Goal: Information Seeking & Learning: Compare options

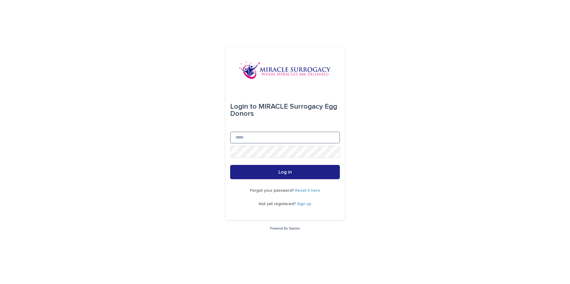
click at [259, 137] on input "Email" at bounding box center [285, 138] width 110 height 12
click at [176, 175] on div "Login to MIRACLE Surrogacy Egg Donors Email Password Log in Forgot your passwor…" at bounding box center [285, 142] width 570 height 284
click at [239, 132] on input "Email" at bounding box center [285, 138] width 110 height 12
type input "**********"
click at [230, 165] on button "Log in" at bounding box center [285, 172] width 110 height 14
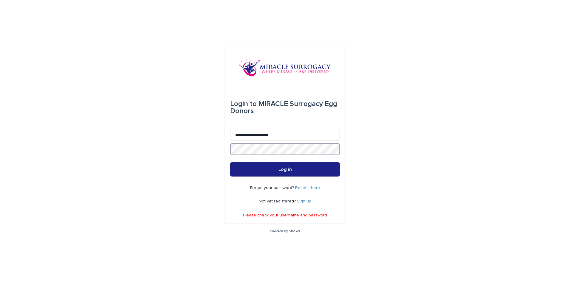
click at [186, 146] on div "**********" at bounding box center [285, 142] width 570 height 284
click at [256, 170] on button "Log in" at bounding box center [285, 169] width 110 height 14
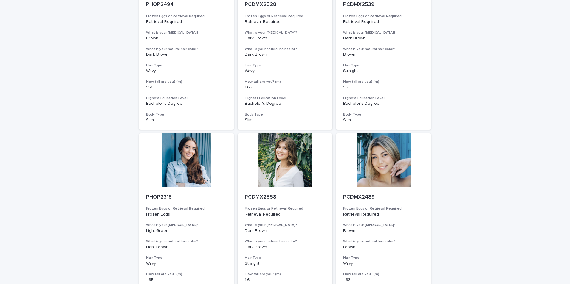
scroll to position [607, 0]
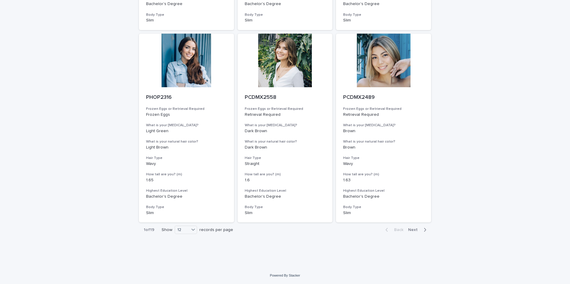
click at [412, 229] on span "Next" at bounding box center [414, 230] width 13 height 4
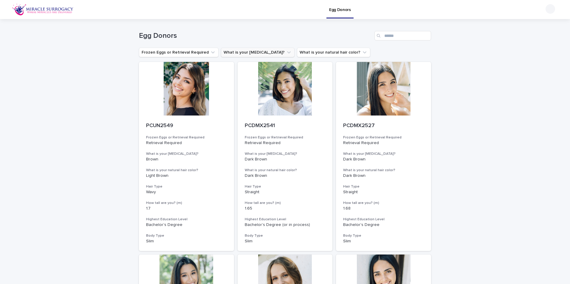
click at [255, 55] on button "What is your [MEDICAL_DATA]?" at bounding box center [258, 53] width 74 height 10
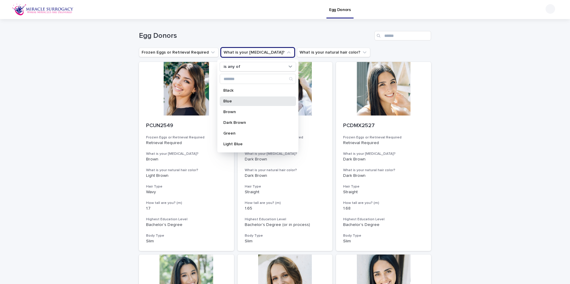
click at [232, 102] on p "Blue" at bounding box center [254, 101] width 63 height 4
click at [343, 36] on h1 "Egg Donors" at bounding box center [255, 36] width 233 height 9
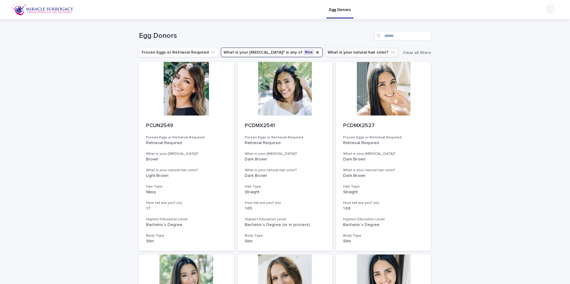
click at [339, 52] on button "What is your natural hair color?" at bounding box center [361, 53] width 73 height 10
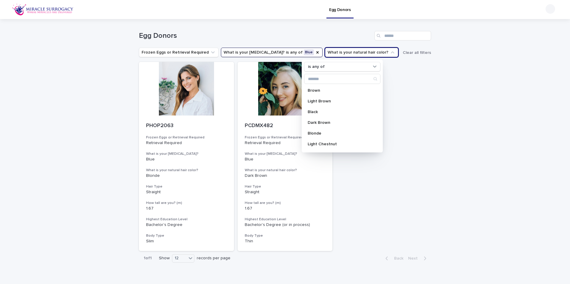
click at [467, 164] on div "Loading... Saving… Loading... Saving… Egg Donors Frozen Eggs or Retrieval Requi…" at bounding box center [285, 157] width 570 height 277
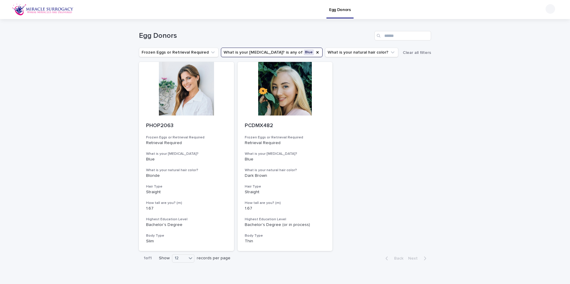
click at [260, 55] on button "What is your [MEDICAL_DATA]? is any of Blue" at bounding box center [272, 53] width 102 height 10
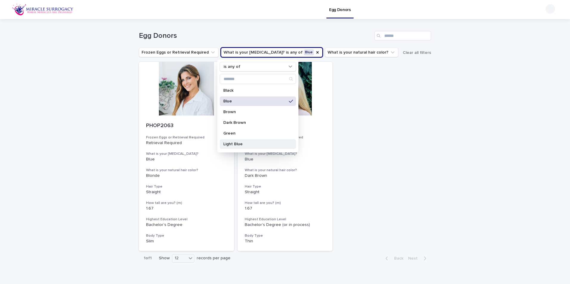
click at [260, 145] on p "Light Blue" at bounding box center [254, 144] width 63 height 4
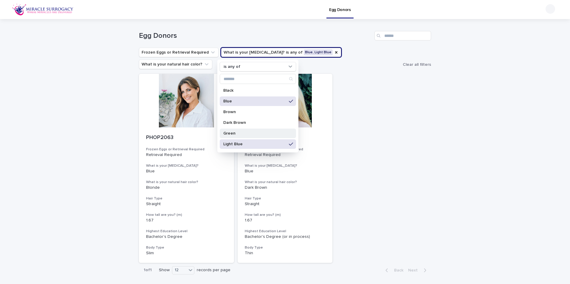
click at [258, 133] on p "Green" at bounding box center [254, 133] width 63 height 4
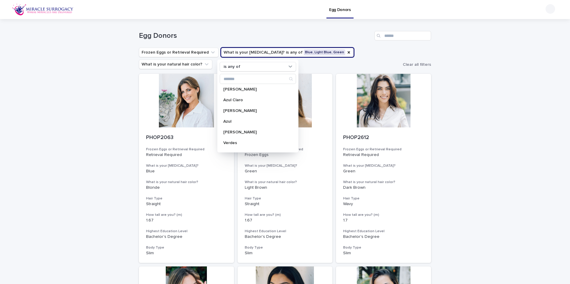
scroll to position [95, 0]
click at [276, 113] on p "Azul" at bounding box center [254, 113] width 63 height 4
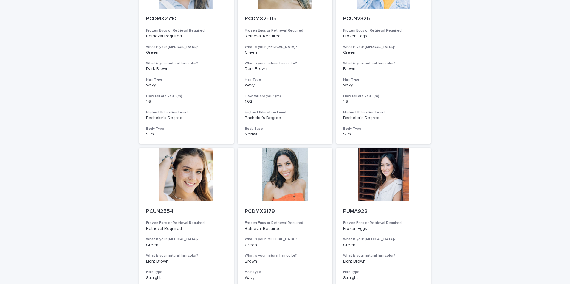
scroll to position [536, 0]
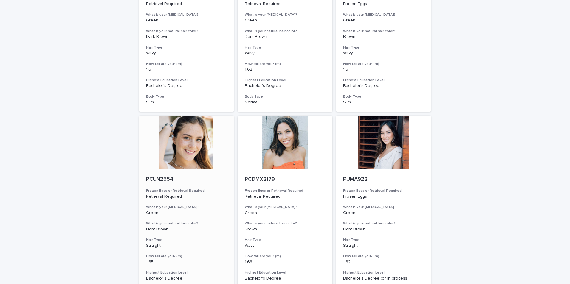
click at [195, 148] on div at bounding box center [186, 143] width 95 height 54
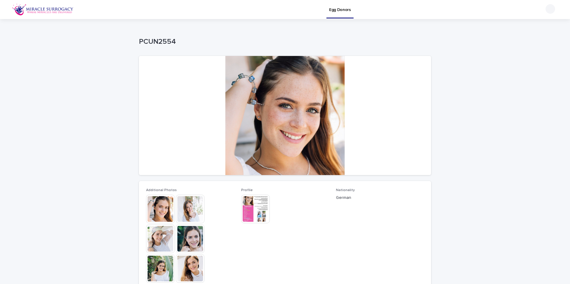
click at [249, 210] on img at bounding box center [255, 209] width 29 height 29
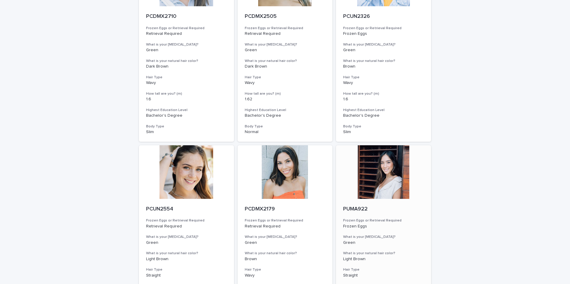
scroll to position [618, 0]
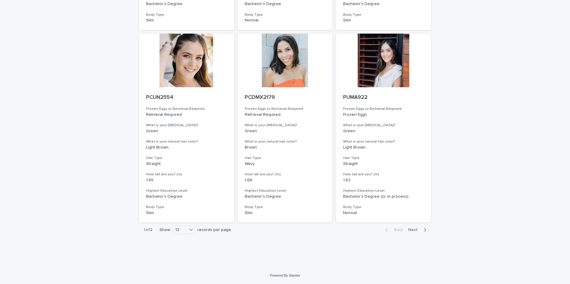
click at [416, 230] on span "Next" at bounding box center [414, 230] width 13 height 4
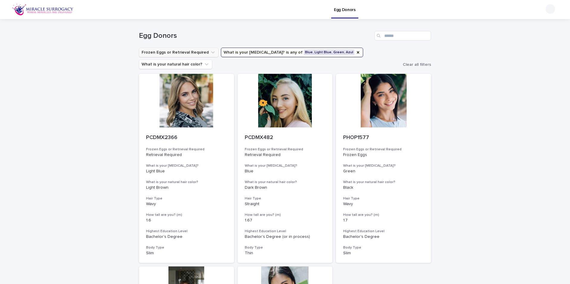
click at [180, 53] on button "Frozen Eggs or Retrieval Required" at bounding box center [179, 53] width 80 height 10
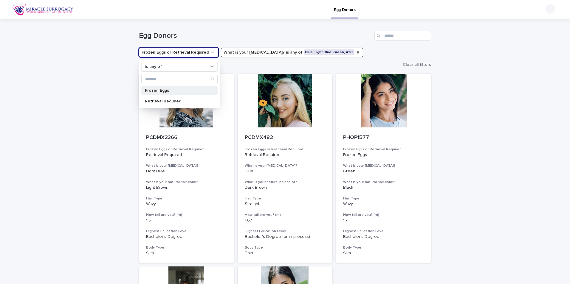
click at [171, 86] on div "Frozen Eggs" at bounding box center [179, 91] width 76 height 10
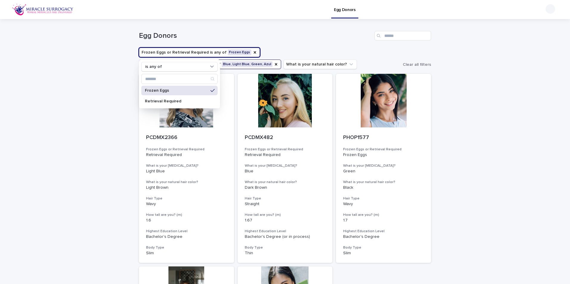
click at [88, 126] on div "Loading... Saving… Loading... Saving… Egg Donors Frozen Eggs or Retrieval Requi…" at bounding box center [285, 259] width 570 height 481
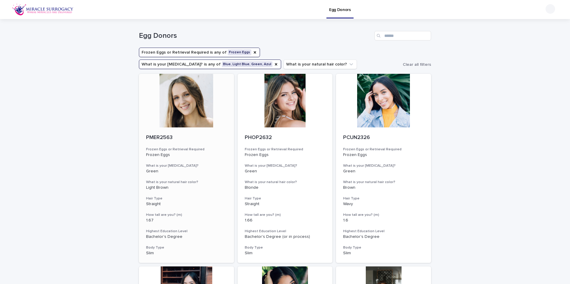
click at [191, 105] on div at bounding box center [186, 101] width 95 height 54
click at [280, 106] on div at bounding box center [285, 101] width 95 height 54
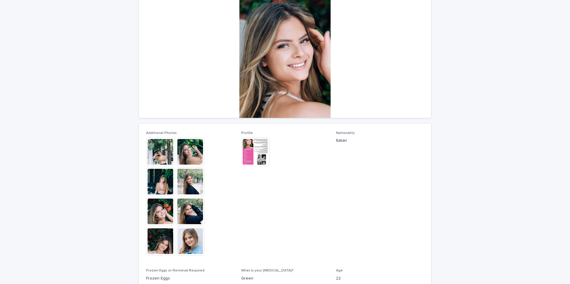
scroll to position [60, 0]
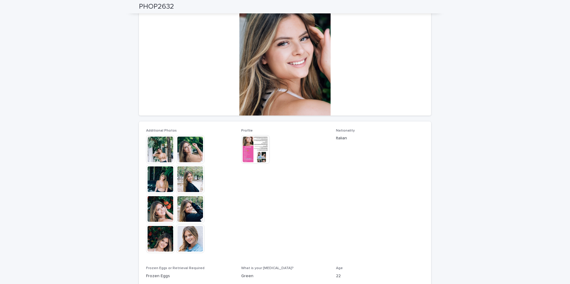
click at [186, 150] on img at bounding box center [190, 149] width 29 height 29
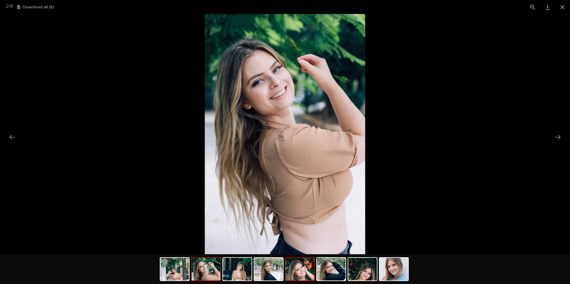
click at [305, 268] on img at bounding box center [300, 269] width 29 height 23
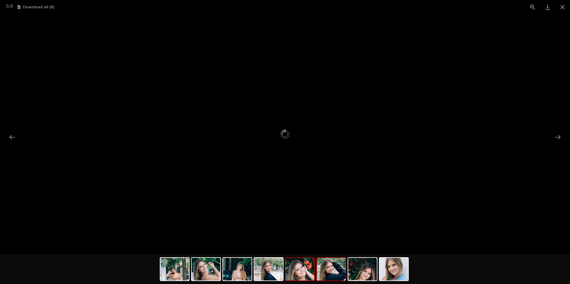
click at [329, 275] on img at bounding box center [331, 269] width 29 height 23
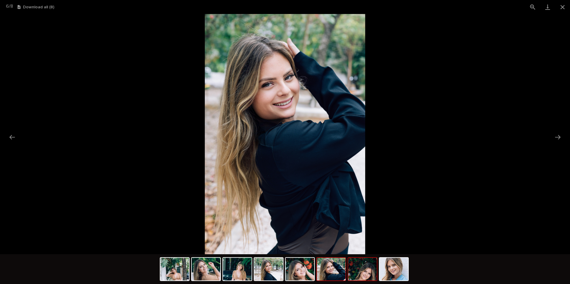
click at [366, 277] on img at bounding box center [362, 269] width 29 height 23
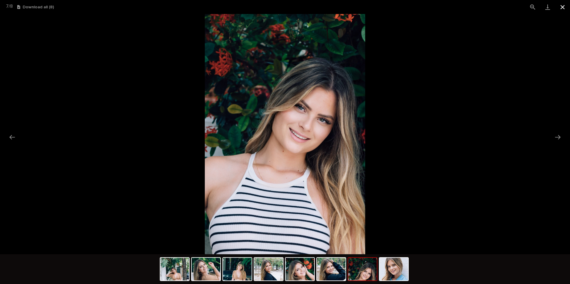
click at [563, 7] on button "Close gallery" at bounding box center [562, 7] width 15 height 14
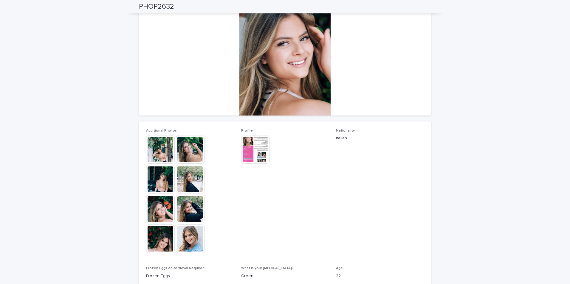
click at [254, 157] on img at bounding box center [255, 149] width 29 height 29
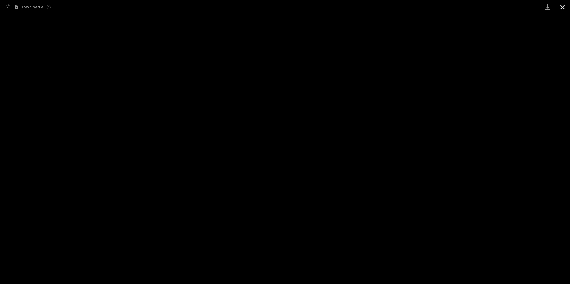
click at [563, 6] on button "Close gallery" at bounding box center [562, 7] width 15 height 14
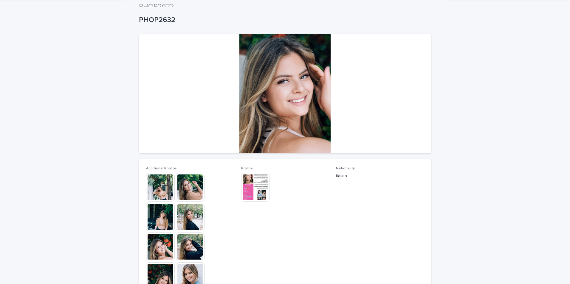
scroll to position [0, 0]
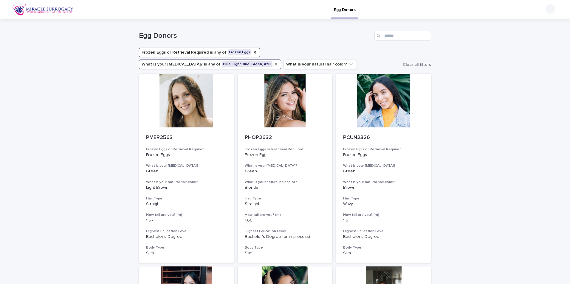
click at [278, 62] on icon "What is your eye color?" at bounding box center [276, 64] width 5 height 5
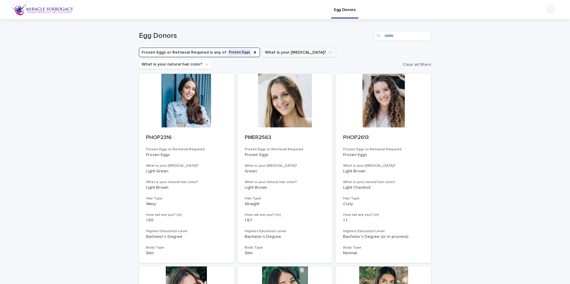
click at [291, 53] on button "What is your [MEDICAL_DATA]?" at bounding box center [299, 53] width 74 height 10
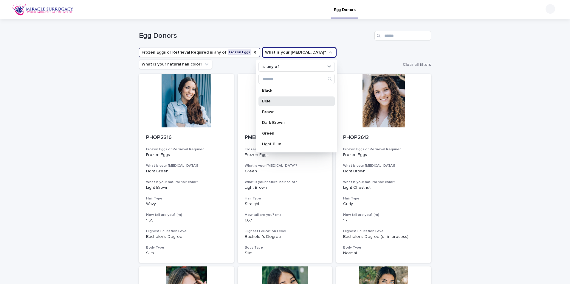
click at [272, 101] on p "Blue" at bounding box center [293, 101] width 63 height 4
click at [277, 141] on div "Light Blue" at bounding box center [296, 144] width 76 height 10
click at [273, 134] on p "Green" at bounding box center [293, 133] width 63 height 4
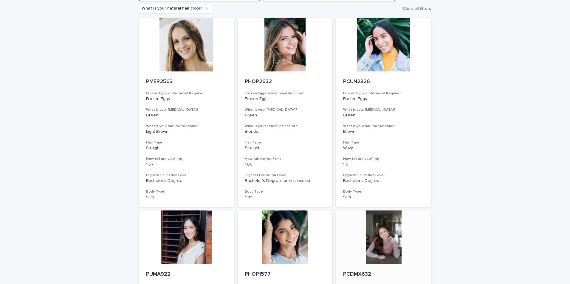
scroll to position [119, 0]
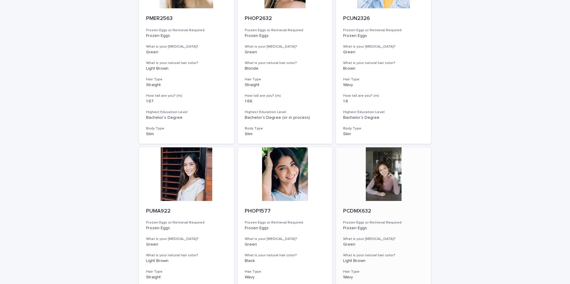
click at [379, 179] on div at bounding box center [383, 175] width 95 height 54
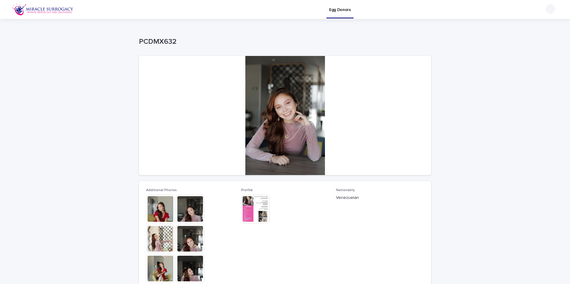
click at [179, 211] on img at bounding box center [190, 209] width 29 height 29
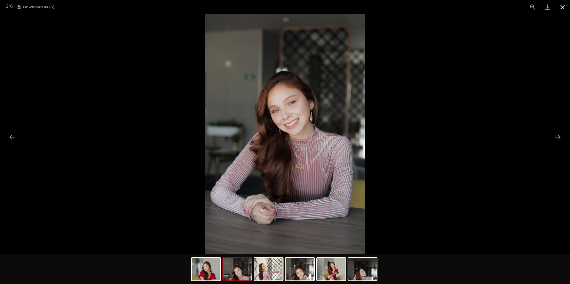
click at [563, 8] on button "Close gallery" at bounding box center [562, 7] width 15 height 14
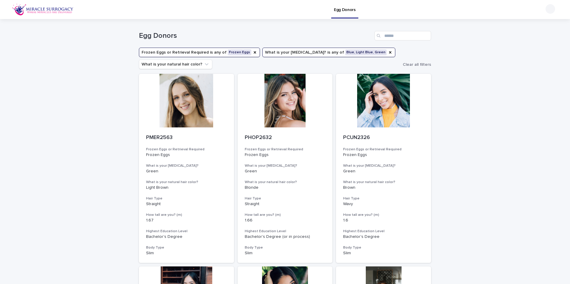
click at [333, 53] on button "What is your [MEDICAL_DATA]? is any of Blue, Light Blue, Green" at bounding box center [328, 53] width 133 height 10
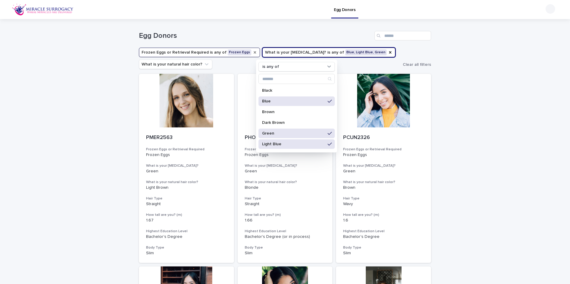
click at [252, 53] on icon "Frozen Eggs or Retrieval Required" at bounding box center [254, 52] width 5 height 5
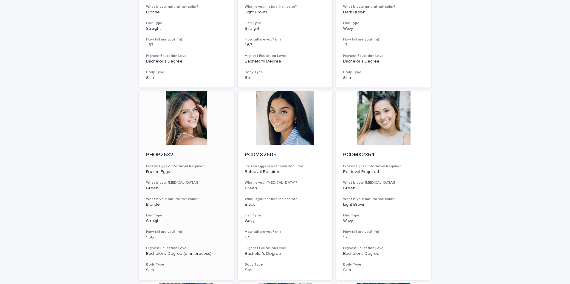
scroll to position [209, 0]
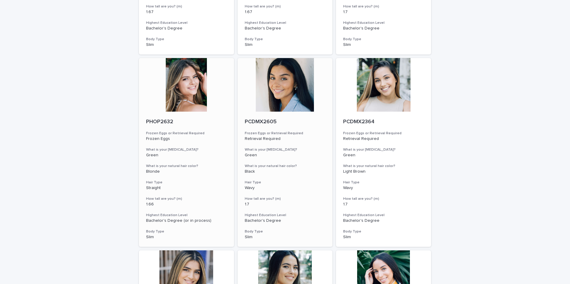
click at [272, 84] on div at bounding box center [285, 85] width 95 height 54
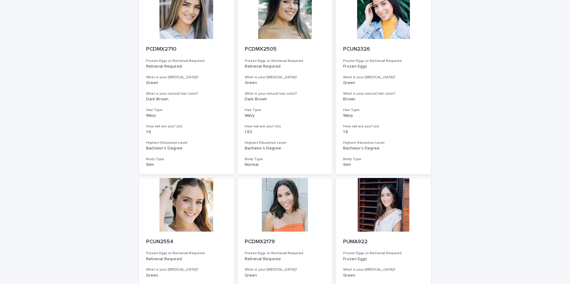
scroll to position [507, 0]
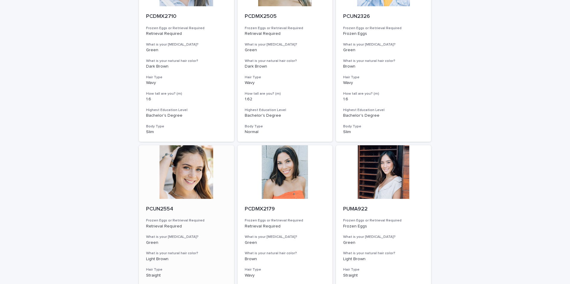
click at [195, 171] on div at bounding box center [186, 172] width 95 height 54
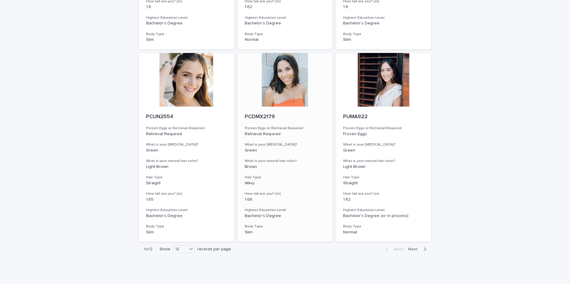
scroll to position [607, 0]
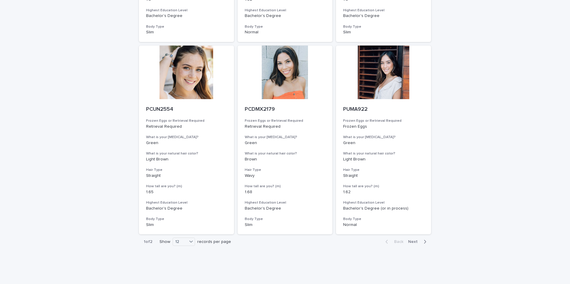
click at [416, 235] on div "Back Next" at bounding box center [406, 242] width 50 height 15
click at [414, 240] on span "Next" at bounding box center [414, 242] width 13 height 4
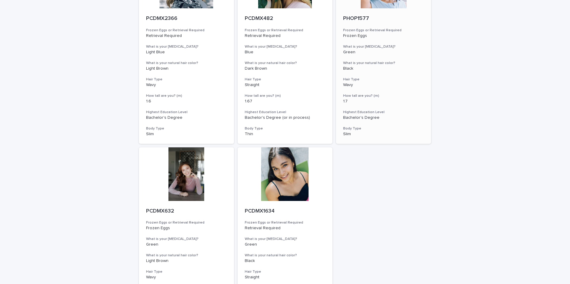
scroll to position [221, 0]
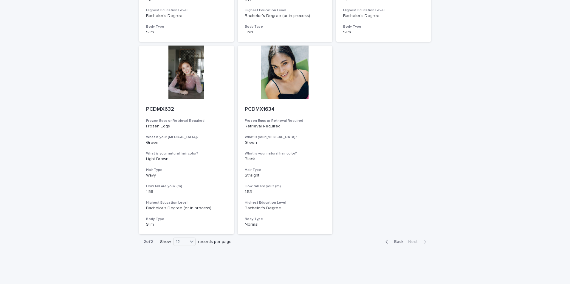
click at [395, 239] on button "Back" at bounding box center [393, 241] width 25 height 5
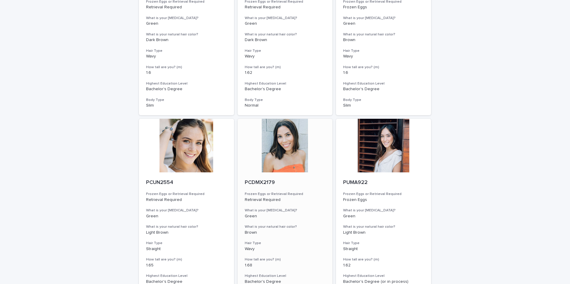
scroll to position [607, 0]
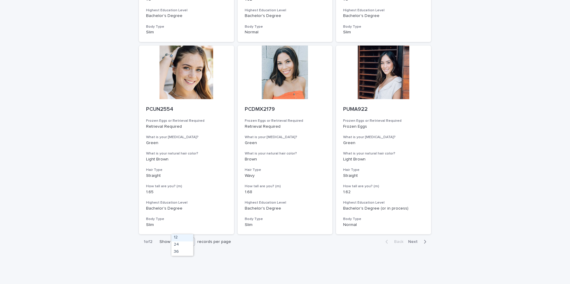
click at [193, 238] on div at bounding box center [190, 241] width 7 height 7
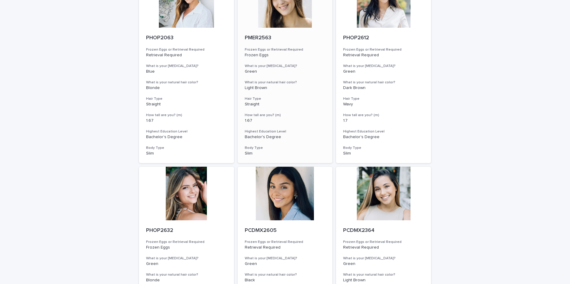
scroll to position [0, 0]
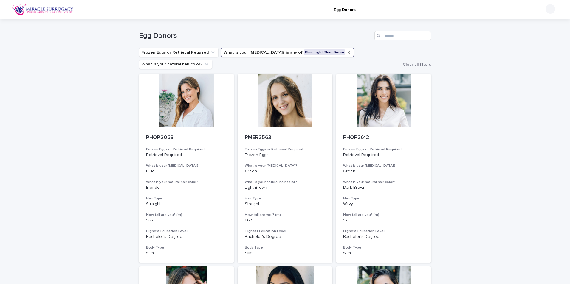
click at [346, 51] on icon "What is your eye color?" at bounding box center [348, 52] width 5 height 5
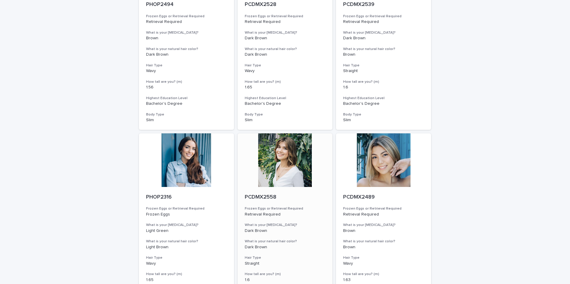
scroll to position [607, 0]
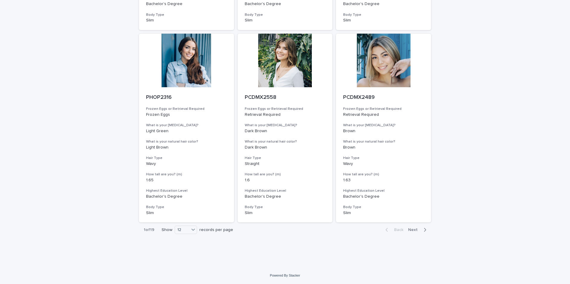
click at [412, 230] on span "Next" at bounding box center [414, 230] width 13 height 4
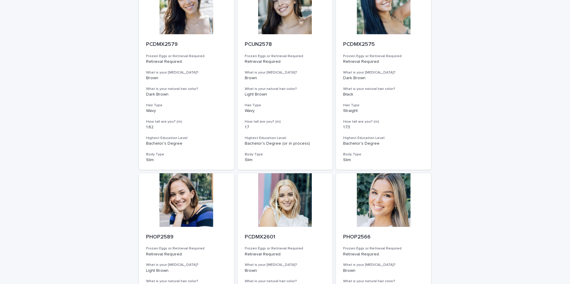
scroll to position [566, 0]
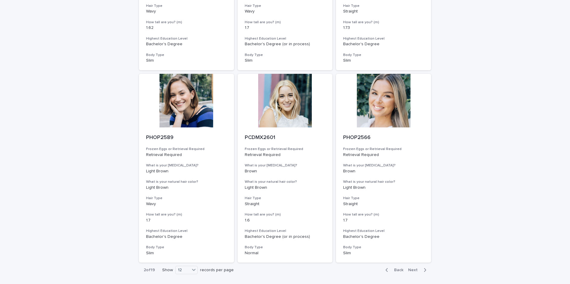
click at [412, 270] on span "Next" at bounding box center [414, 270] width 13 height 4
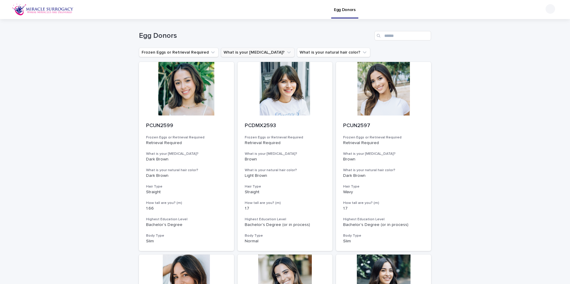
click at [258, 51] on button "What is your [MEDICAL_DATA]?" at bounding box center [258, 53] width 74 height 10
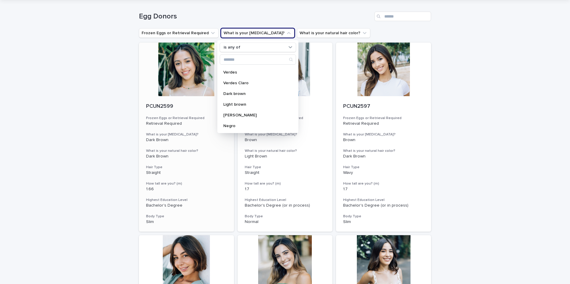
scroll to position [30, 0]
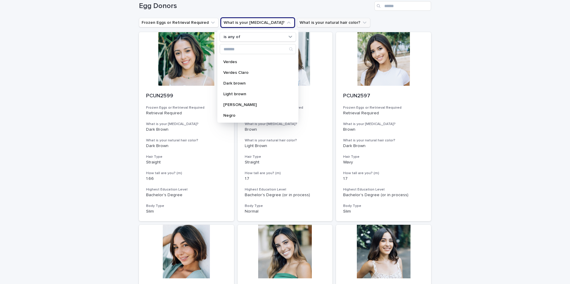
click at [297, 18] on button "What is your natural hair color?" at bounding box center [333, 23] width 73 height 10
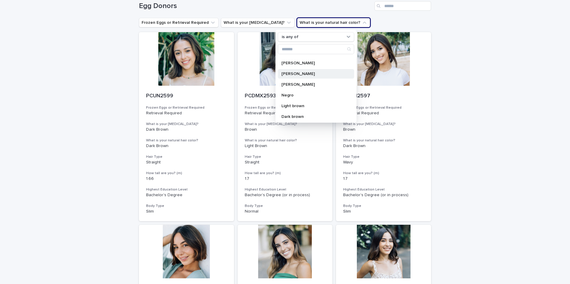
scroll to position [95, 0]
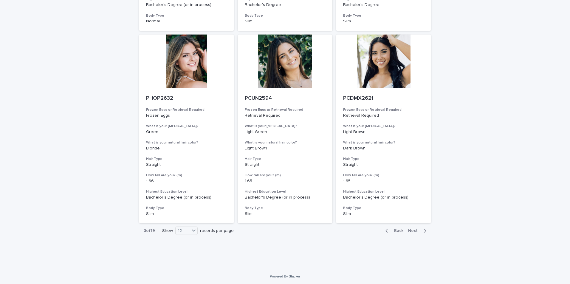
scroll to position [607, 0]
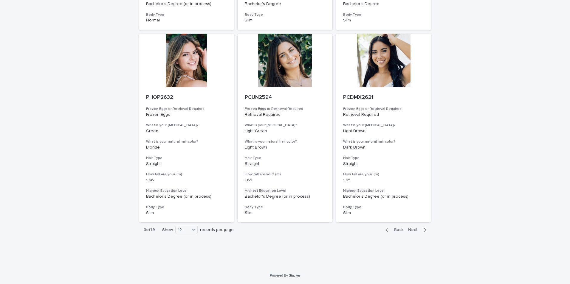
click at [420, 236] on div "Back Next" at bounding box center [406, 230] width 50 height 15
click at [414, 229] on span "Next" at bounding box center [414, 230] width 13 height 4
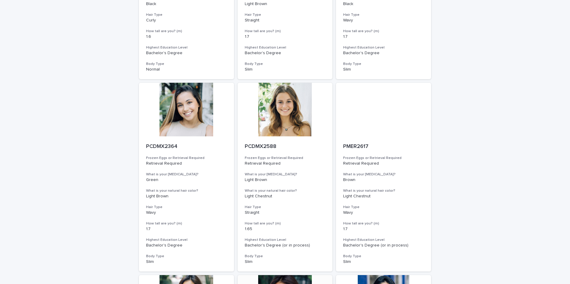
scroll to position [159, 0]
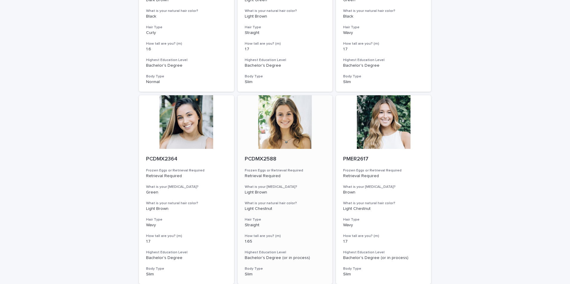
click at [272, 156] on p "PCDMX2588" at bounding box center [285, 159] width 81 height 7
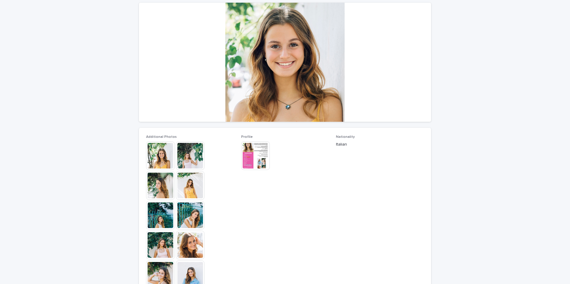
scroll to position [60, 0]
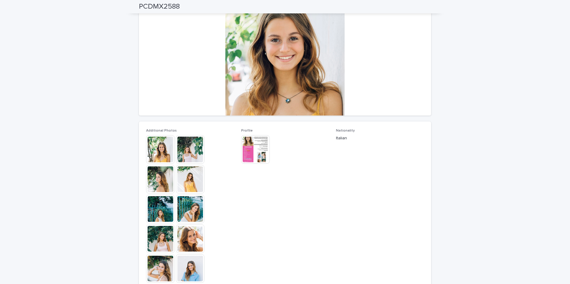
click at [256, 141] on img at bounding box center [255, 149] width 29 height 29
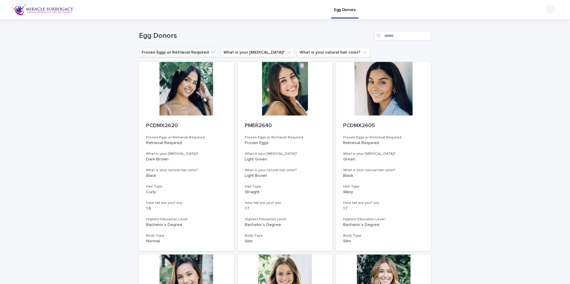
click at [182, 54] on button "Frozen Eggs or Retrieval Required" at bounding box center [179, 53] width 80 height 10
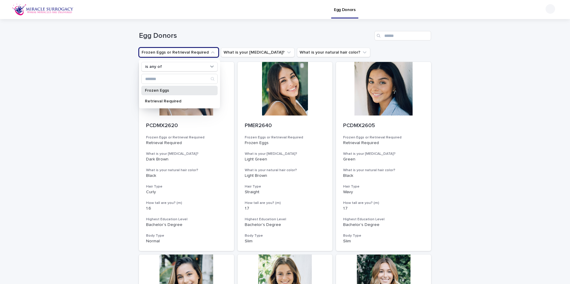
click at [155, 94] on div "Frozen Eggs" at bounding box center [179, 91] width 76 height 10
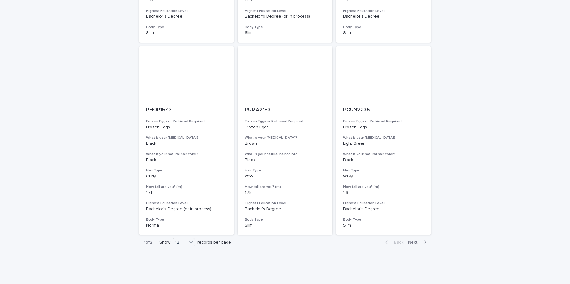
scroll to position [607, 0]
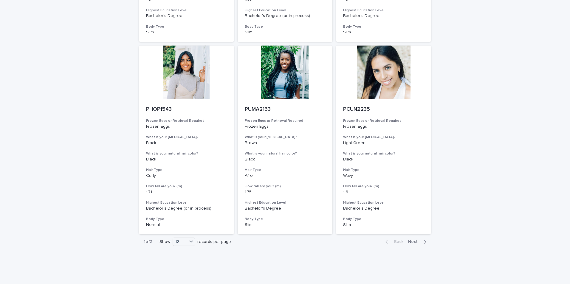
click at [415, 235] on div "Back Next" at bounding box center [406, 242] width 50 height 15
click at [413, 240] on span "Next" at bounding box center [414, 242] width 13 height 4
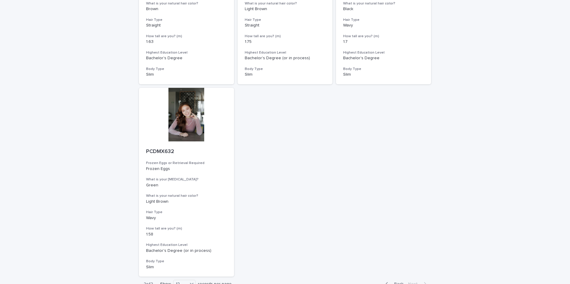
scroll to position [607, 0]
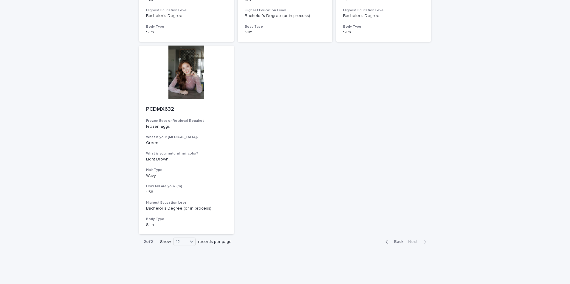
click at [398, 239] on button "Back" at bounding box center [393, 241] width 25 height 5
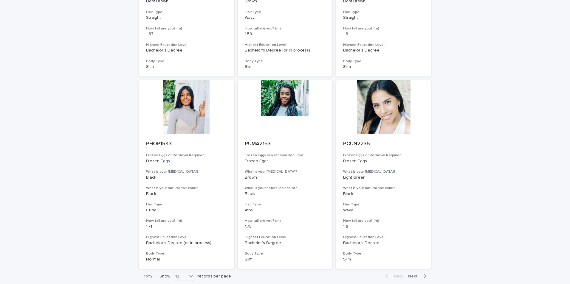
scroll to position [607, 0]
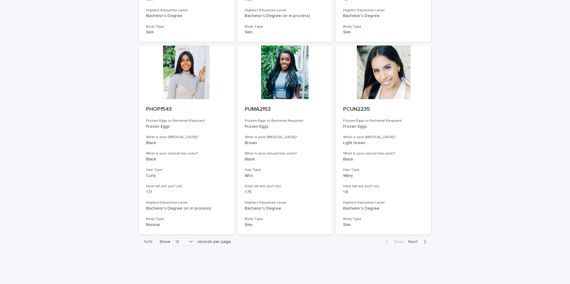
click at [410, 235] on div "Back Next" at bounding box center [406, 242] width 50 height 15
click at [410, 240] on span "Next" at bounding box center [414, 242] width 13 height 4
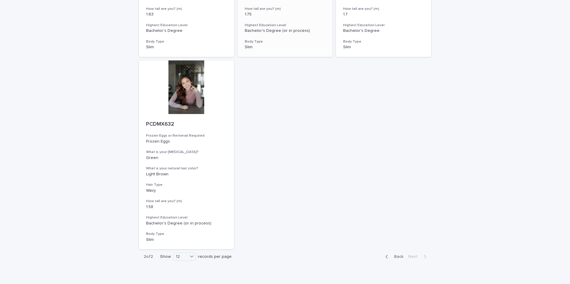
scroll to position [596, 0]
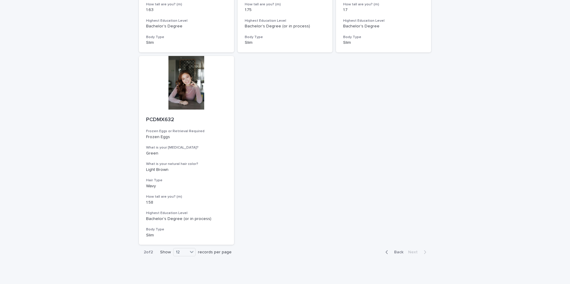
click at [399, 250] on span "Back" at bounding box center [396, 252] width 13 height 4
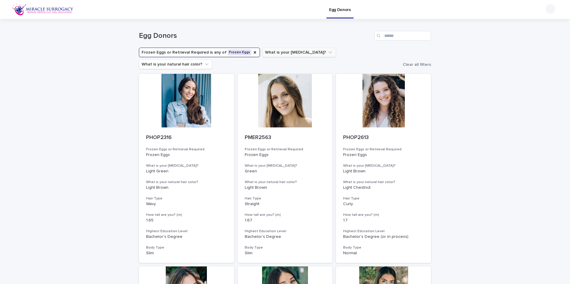
drag, startPoint x: 248, startPoint y: 53, endPoint x: 258, endPoint y: 53, distance: 9.9
click at [252, 53] on icon "Frozen Eggs or Retrieval Required" at bounding box center [254, 52] width 5 height 5
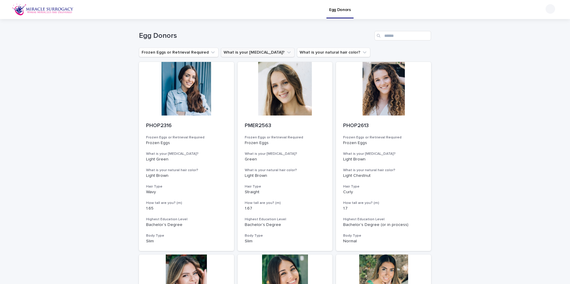
click at [253, 52] on button "What is your [MEDICAL_DATA]?" at bounding box center [258, 53] width 74 height 10
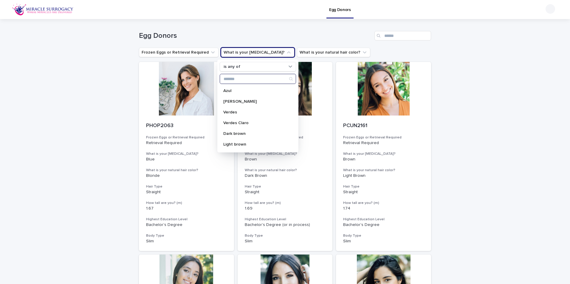
scroll to position [108, 0]
click at [241, 119] on div "Verdes" at bounding box center [258, 122] width 76 height 10
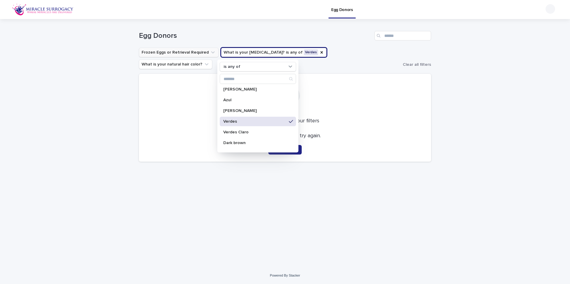
click at [191, 52] on button "Frozen Eggs or Retrieval Required" at bounding box center [179, 53] width 80 height 10
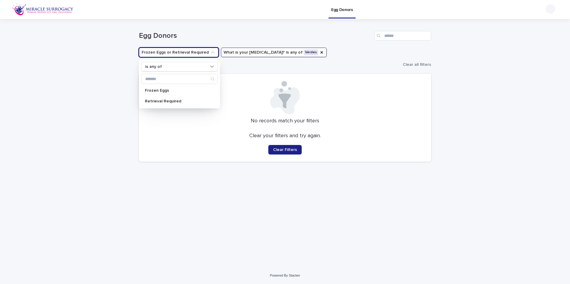
click at [255, 53] on button "What is your [MEDICAL_DATA]? is any of Verdes" at bounding box center [274, 53] width 106 height 10
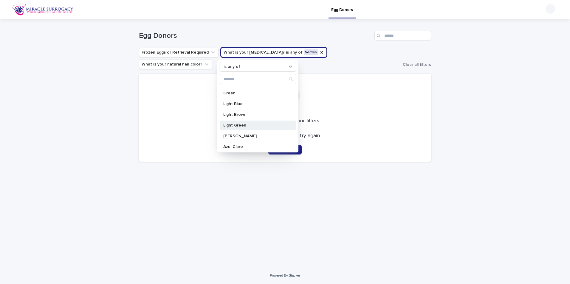
scroll to position [30, 0]
click at [238, 105] on p "Green" at bounding box center [254, 104] width 63 height 4
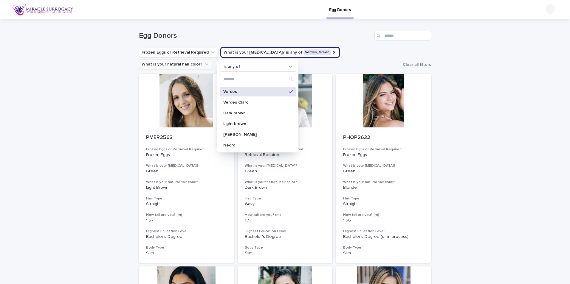
click at [212, 60] on button "What is your natural hair color?" at bounding box center [175, 65] width 73 height 10
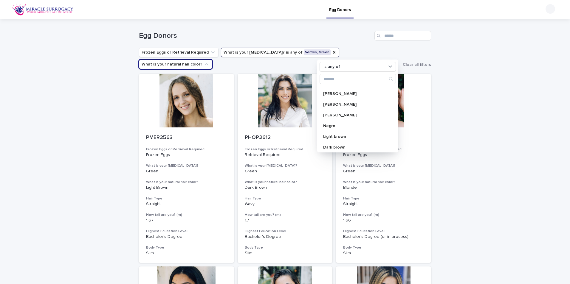
scroll to position [95, 0]
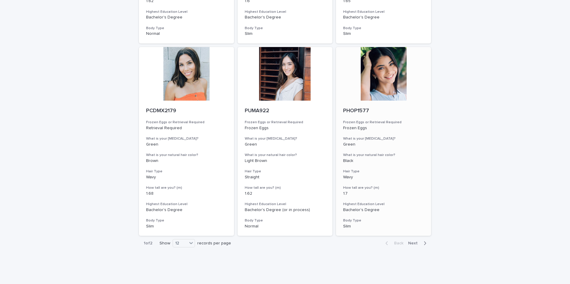
scroll to position [607, 0]
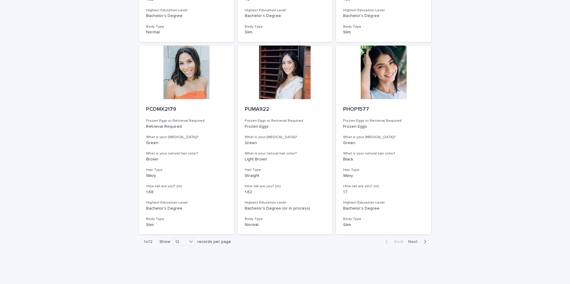
click at [416, 240] on span "Next" at bounding box center [414, 242] width 13 height 4
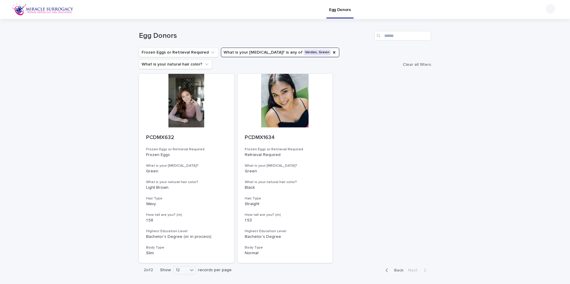
click at [295, 52] on button "What is your [MEDICAL_DATA]? is any of Verdes, Green" at bounding box center [280, 53] width 118 height 10
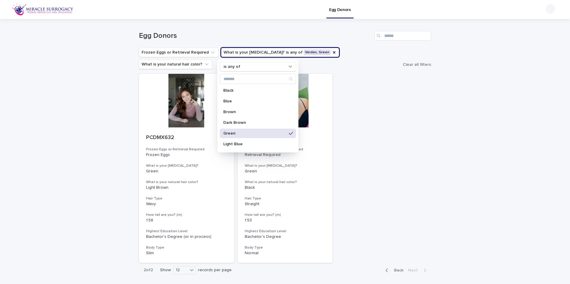
click at [177, 22] on div "Egg Donors" at bounding box center [285, 33] width 292 height 29
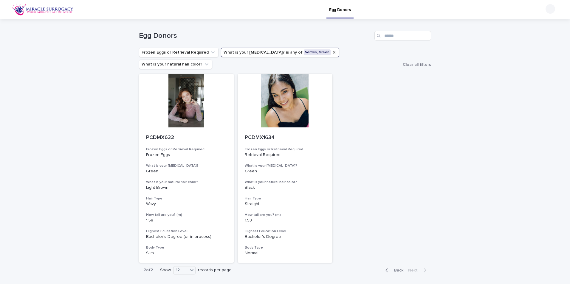
click at [333, 53] on icon "What is your eye color?" at bounding box center [334, 52] width 2 height 2
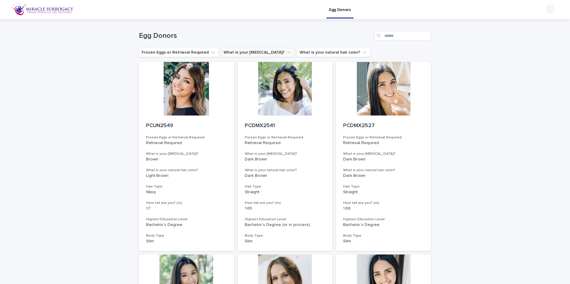
click at [393, 41] on div "Egg Donors" at bounding box center [285, 33] width 292 height 29
click at [393, 35] on input "Search" at bounding box center [402, 36] width 57 height 10
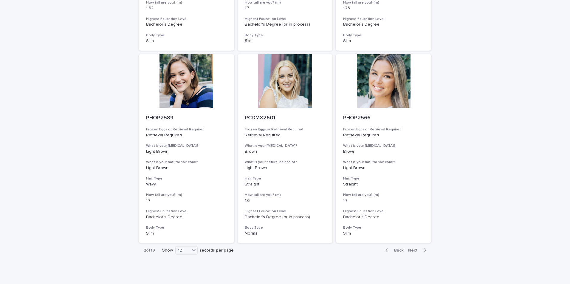
scroll to position [607, 0]
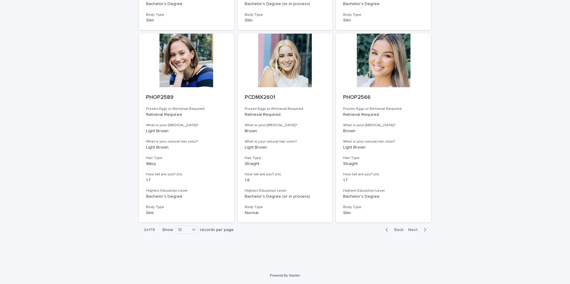
click at [415, 230] on span "Next" at bounding box center [414, 230] width 13 height 4
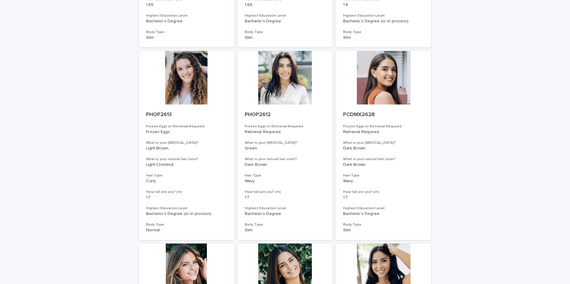
scroll to position [308, 0]
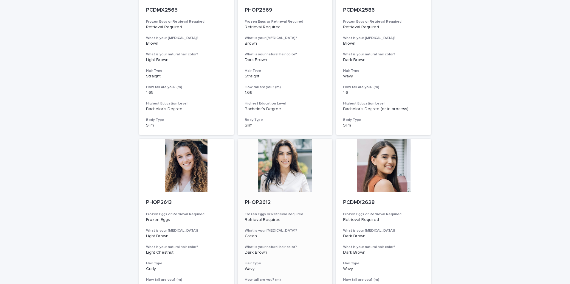
click at [276, 180] on div at bounding box center [285, 166] width 95 height 54
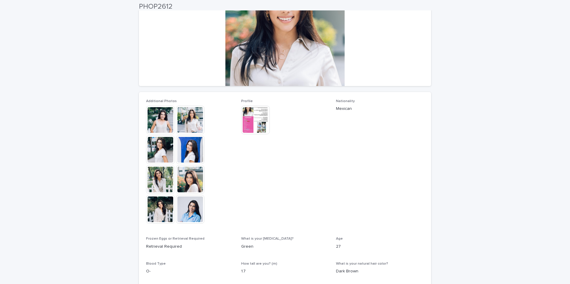
scroll to position [89, 0]
click at [191, 184] on img at bounding box center [190, 179] width 29 height 29
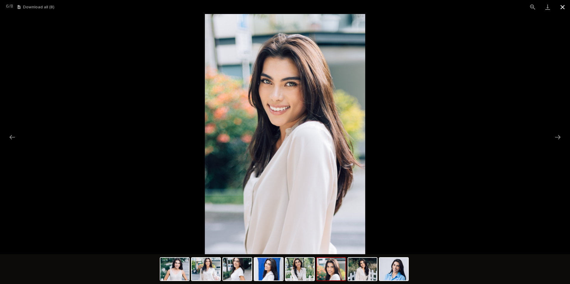
click at [565, 8] on button "Close gallery" at bounding box center [562, 7] width 15 height 14
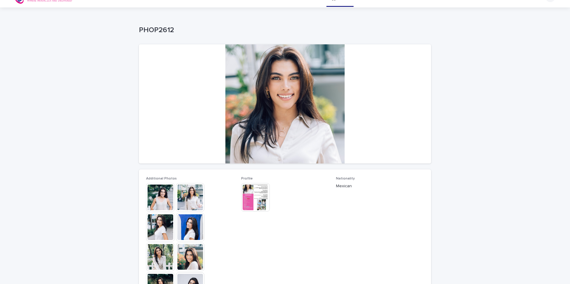
scroll to position [30, 0]
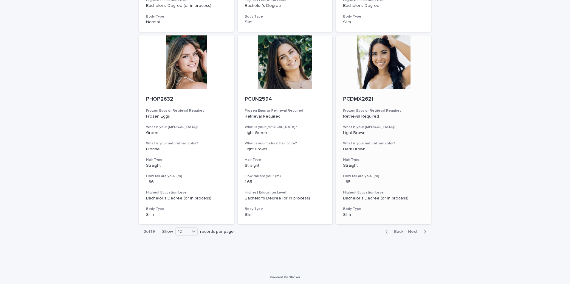
scroll to position [607, 0]
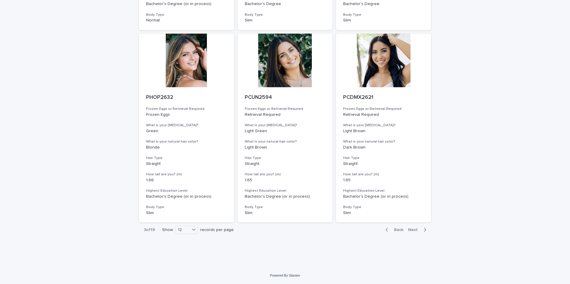
click at [417, 229] on span "Next" at bounding box center [414, 230] width 13 height 4
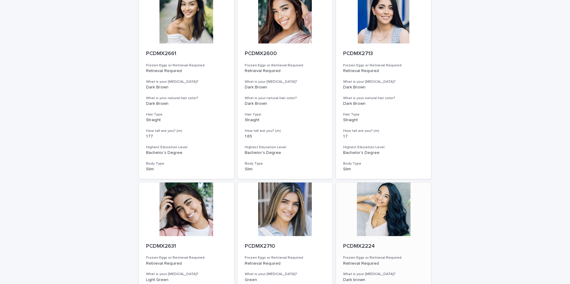
scroll to position [607, 0]
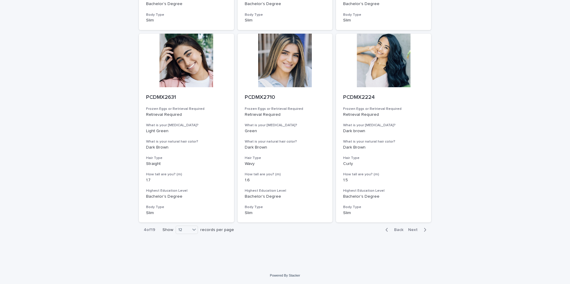
click at [414, 229] on span "Next" at bounding box center [414, 230] width 13 height 4
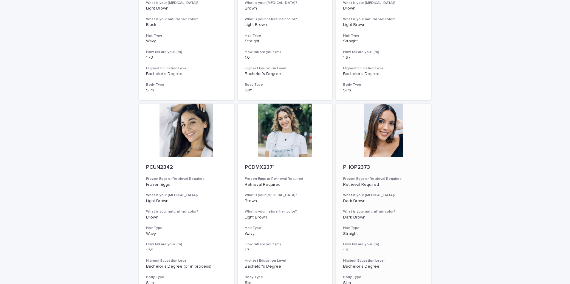
scroll to position [607, 0]
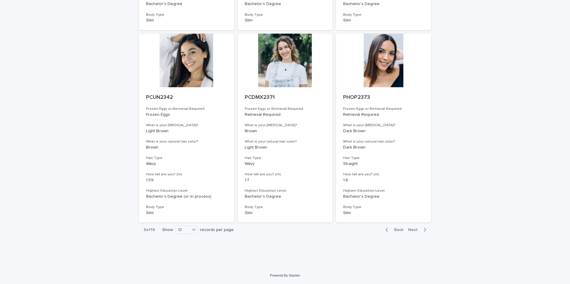
click at [409, 228] on span "Next" at bounding box center [414, 230] width 13 height 4
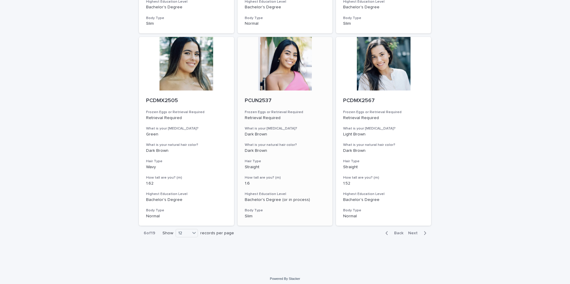
scroll to position [607, 0]
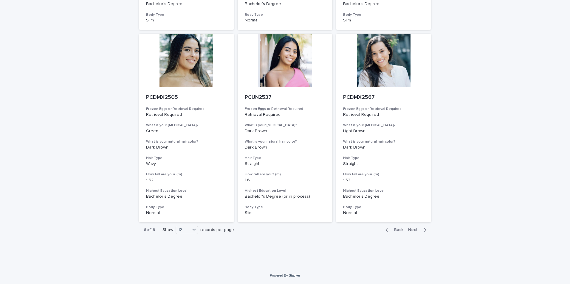
click at [406, 227] on button "Next" at bounding box center [418, 229] width 25 height 5
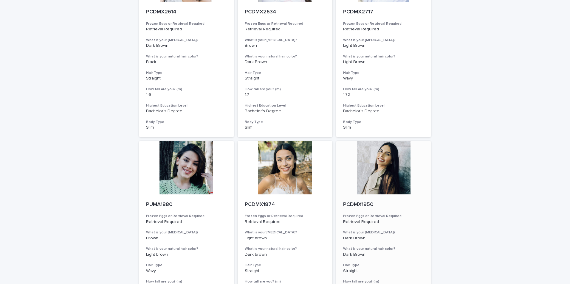
scroll to position [607, 0]
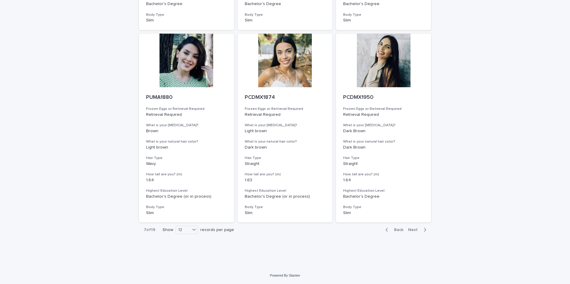
click at [410, 230] on span "Next" at bounding box center [414, 230] width 13 height 4
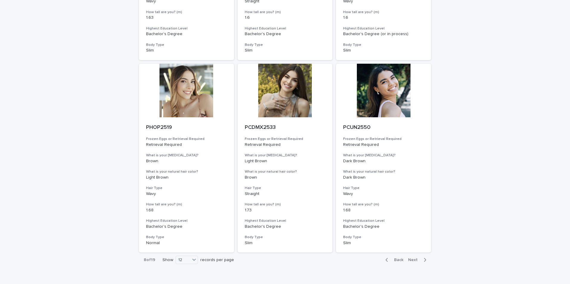
scroll to position [577, 0]
click at [415, 261] on span "Next" at bounding box center [414, 260] width 13 height 4
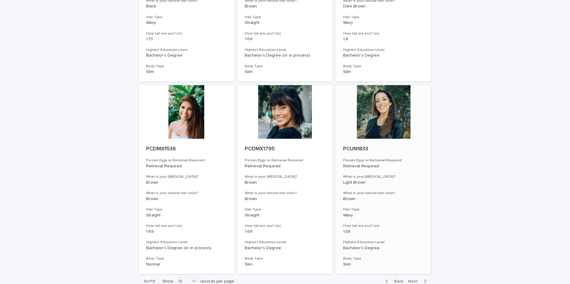
scroll to position [607, 0]
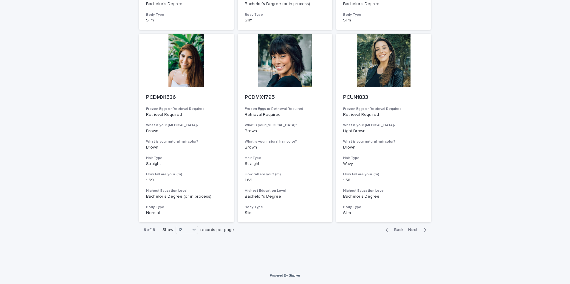
click at [411, 228] on button "Next" at bounding box center [418, 229] width 25 height 5
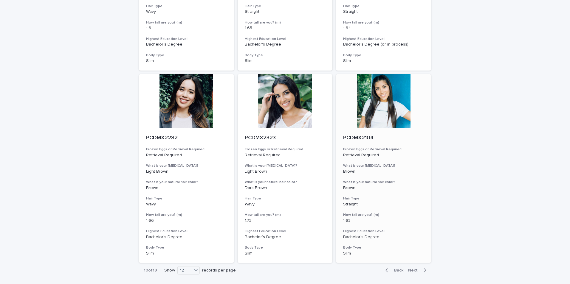
scroll to position [607, 0]
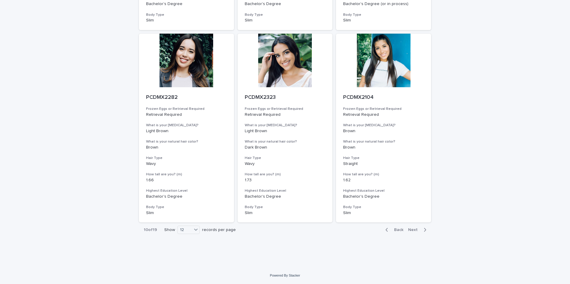
click at [412, 228] on span "Next" at bounding box center [414, 230] width 13 height 4
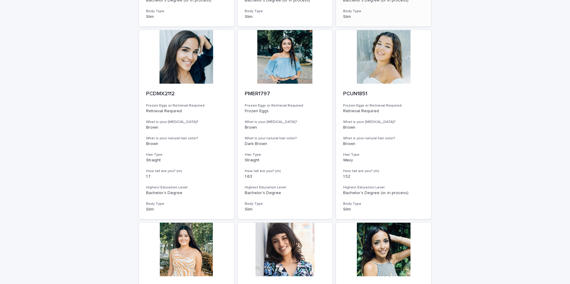
scroll to position [596, 0]
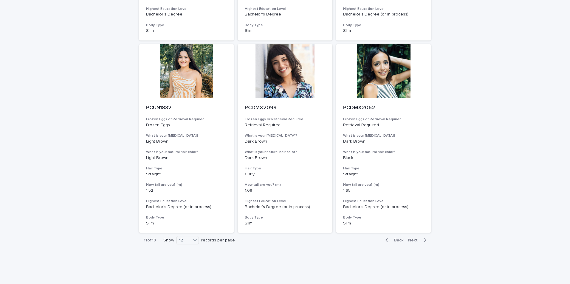
click at [416, 240] on span "Next" at bounding box center [414, 240] width 13 height 4
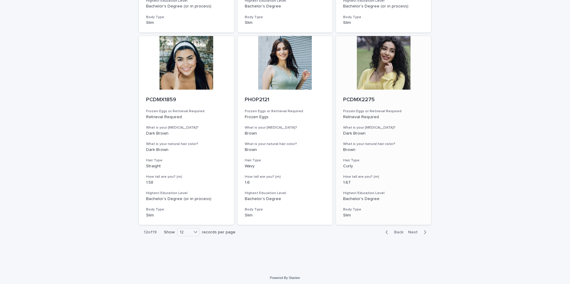
scroll to position [607, 0]
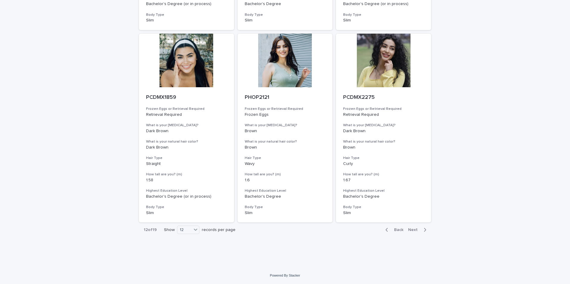
click at [410, 231] on span "Next" at bounding box center [414, 230] width 13 height 4
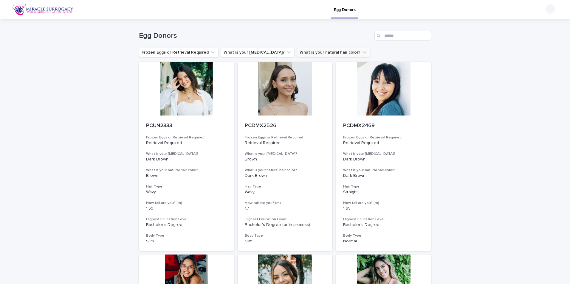
click at [297, 49] on button "What is your natural hair color?" at bounding box center [333, 53] width 73 height 10
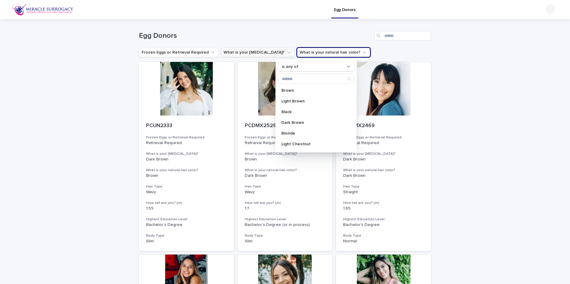
click at [250, 52] on button "What is your [MEDICAL_DATA]?" at bounding box center [258, 53] width 74 height 10
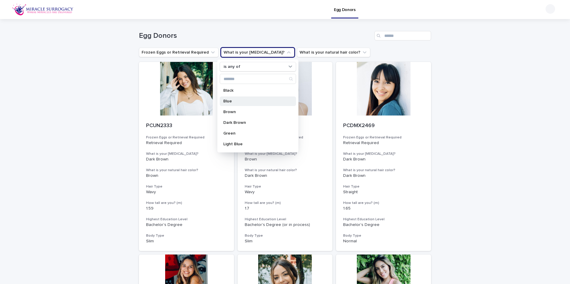
click at [244, 100] on p "Blue" at bounding box center [254, 101] width 63 height 4
click at [244, 131] on p "Green" at bounding box center [254, 133] width 63 height 4
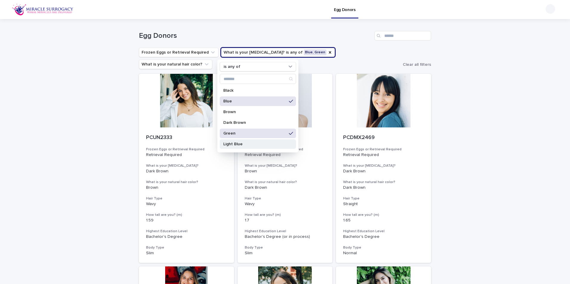
click at [246, 144] on p "Light Blue" at bounding box center [254, 144] width 63 height 4
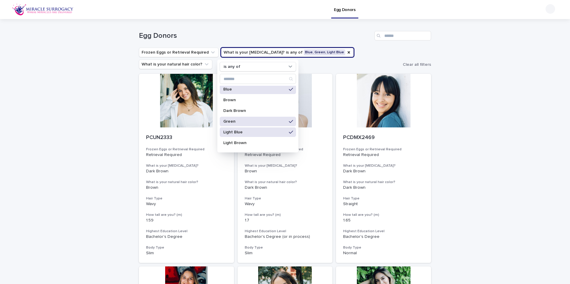
scroll to position [60, 0]
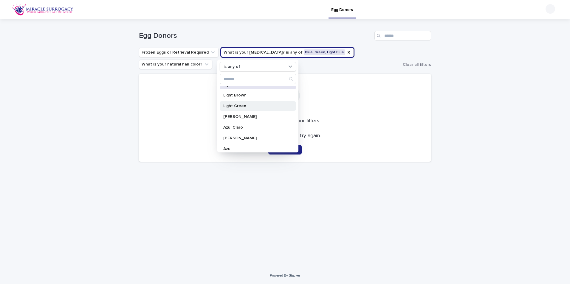
click at [246, 104] on div "Light Green" at bounding box center [258, 106] width 76 height 10
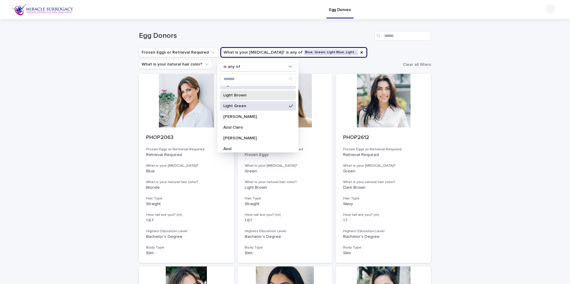
click at [244, 94] on p "Light Brown" at bounding box center [254, 95] width 63 height 4
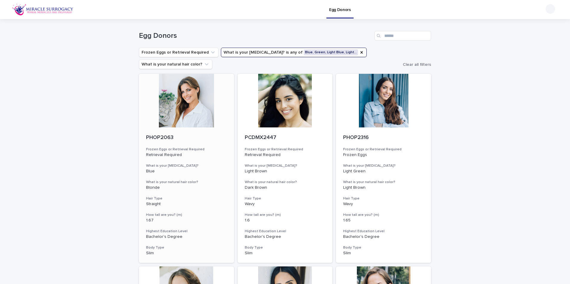
click at [175, 113] on div at bounding box center [186, 101] width 95 height 54
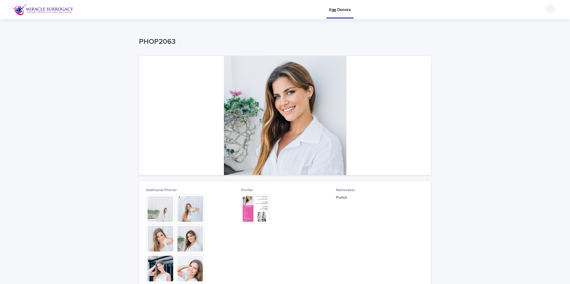
click at [159, 237] on img at bounding box center [160, 239] width 29 height 29
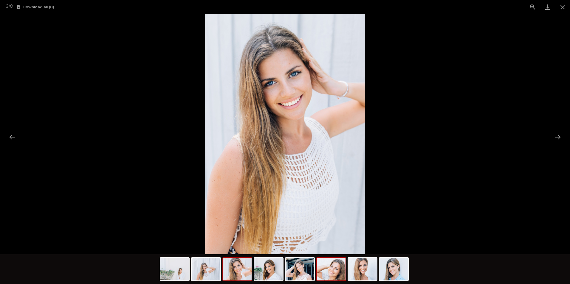
click at [337, 275] on img at bounding box center [331, 269] width 29 height 23
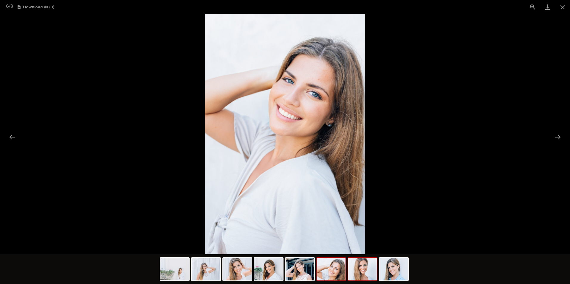
click at [372, 275] on img at bounding box center [362, 269] width 29 height 23
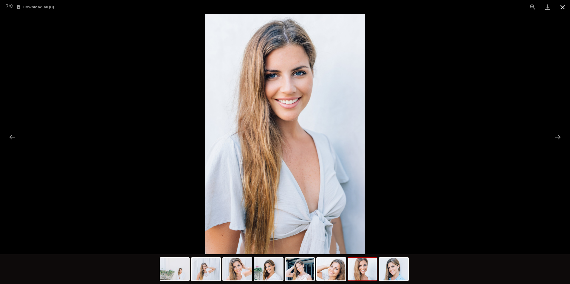
click at [562, 6] on button "Close gallery" at bounding box center [562, 7] width 15 height 14
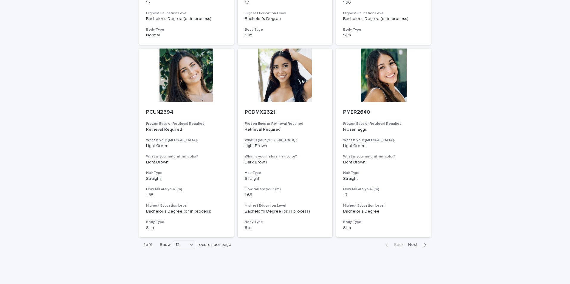
scroll to position [618, 0]
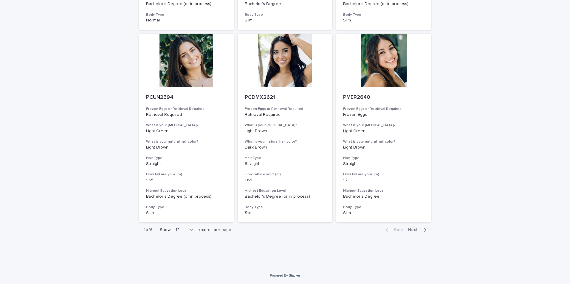
click at [418, 229] on span "Next" at bounding box center [414, 230] width 13 height 4
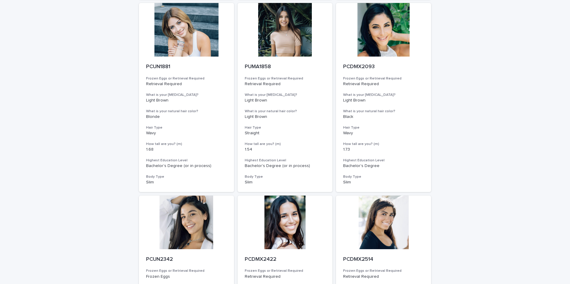
scroll to position [618, 0]
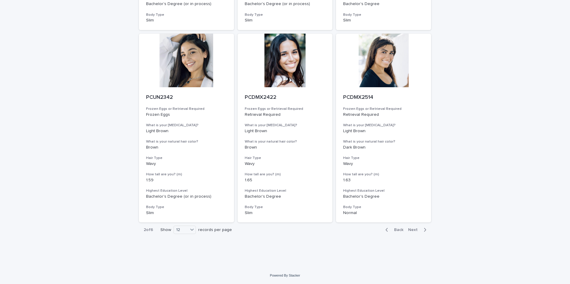
click at [413, 229] on span "Next" at bounding box center [414, 230] width 13 height 4
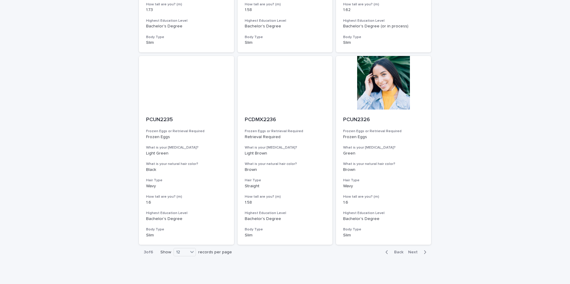
scroll to position [618, 0]
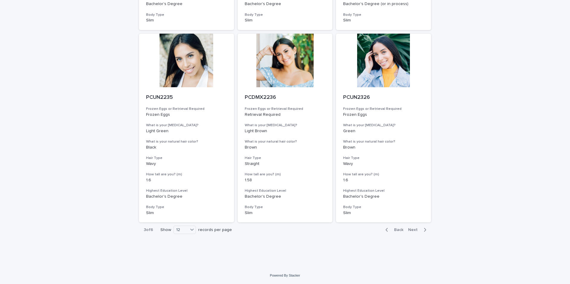
click at [415, 230] on span "Next" at bounding box center [414, 230] width 13 height 4
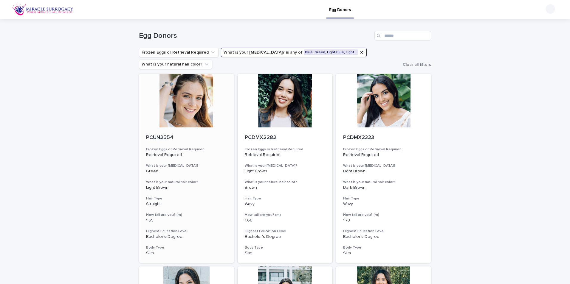
click at [186, 91] on div at bounding box center [186, 101] width 95 height 54
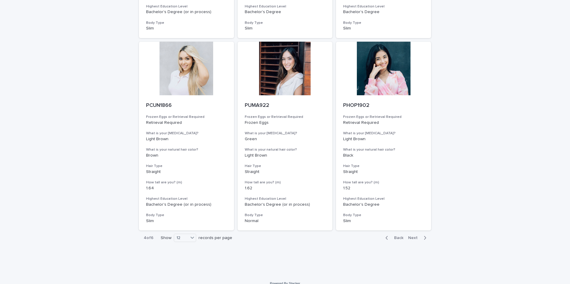
scroll to position [618, 0]
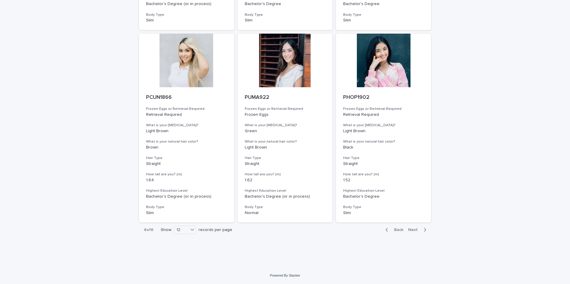
click at [408, 227] on div "Back Next" at bounding box center [406, 230] width 50 height 15
click at [408, 228] on span "Next" at bounding box center [414, 230] width 13 height 4
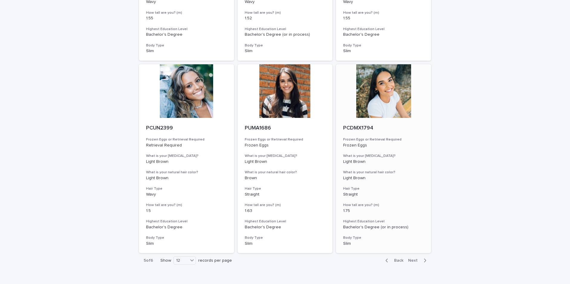
scroll to position [618, 0]
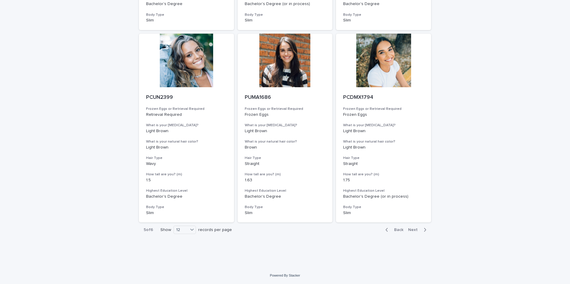
click at [411, 230] on span "Next" at bounding box center [414, 230] width 13 height 4
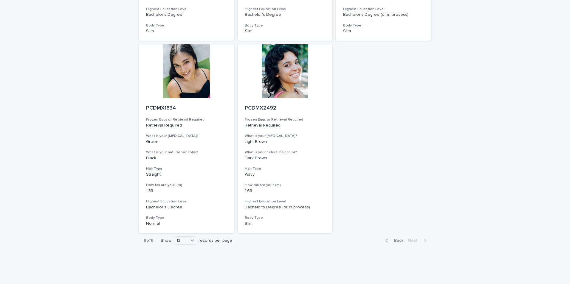
scroll to position [618, 0]
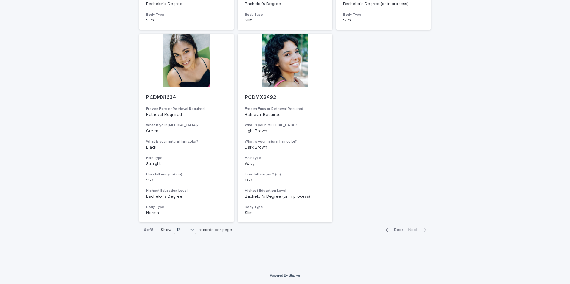
click at [398, 231] on span "Back" at bounding box center [396, 230] width 13 height 4
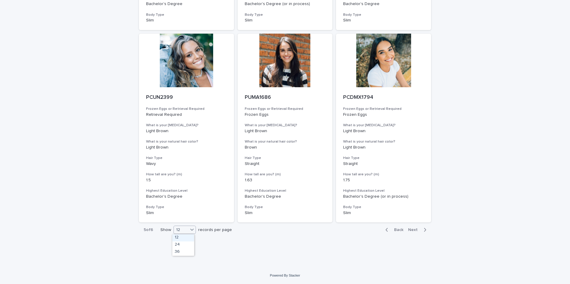
click at [186, 230] on div "12" at bounding box center [181, 230] width 14 height 6
click at [190, 250] on div "36" at bounding box center [183, 252] width 22 height 7
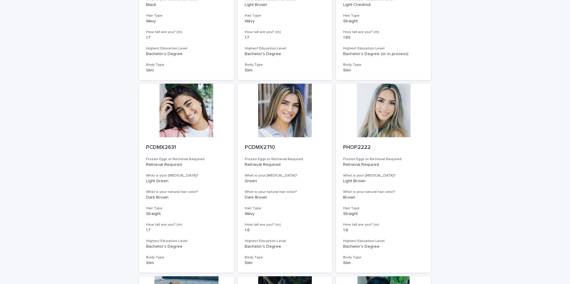
scroll to position [835, 0]
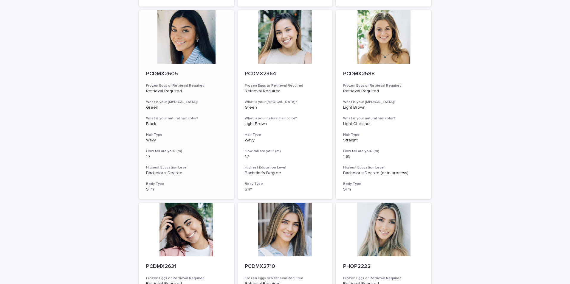
click at [184, 34] on div at bounding box center [186, 37] width 95 height 54
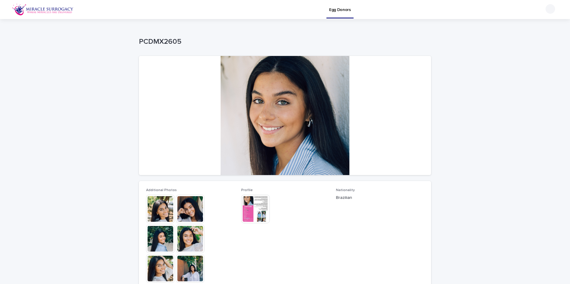
click at [181, 235] on img at bounding box center [190, 239] width 29 height 29
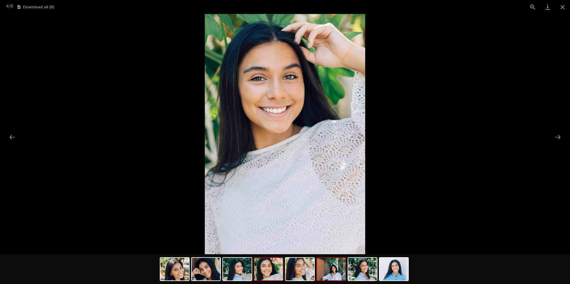
click at [336, 276] on img at bounding box center [331, 269] width 29 height 23
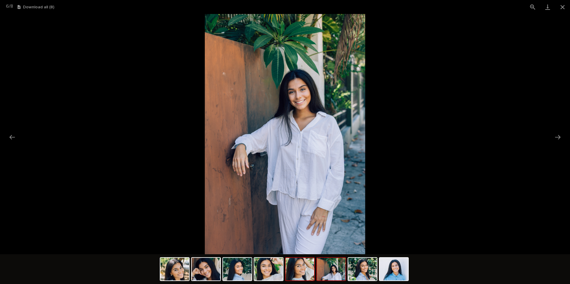
click at [302, 274] on img at bounding box center [300, 269] width 29 height 23
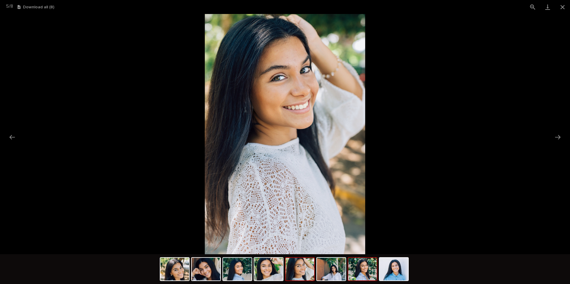
click at [361, 272] on img at bounding box center [362, 269] width 29 height 23
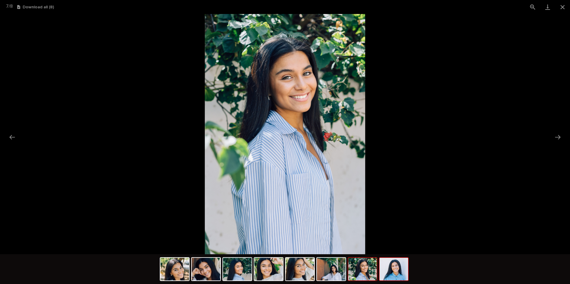
click at [387, 273] on img at bounding box center [393, 269] width 29 height 23
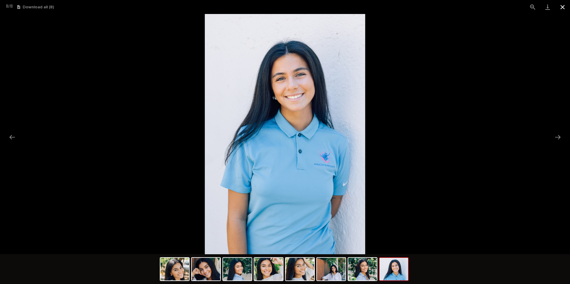
click at [563, 5] on button "Close gallery" at bounding box center [562, 7] width 15 height 14
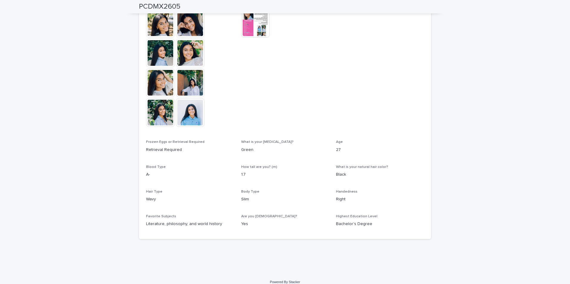
scroll to position [193, 0]
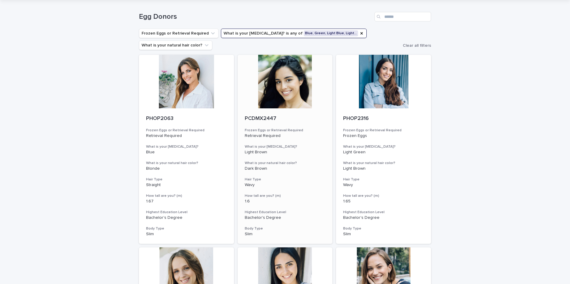
scroll to position [30, 0]
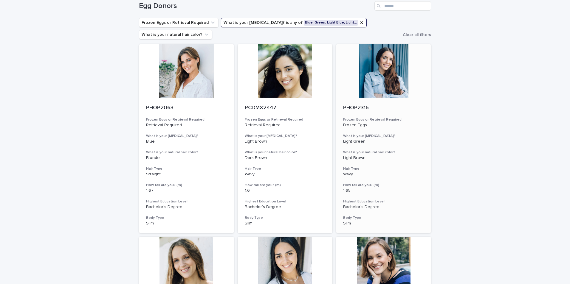
click at [381, 68] on div at bounding box center [383, 71] width 95 height 54
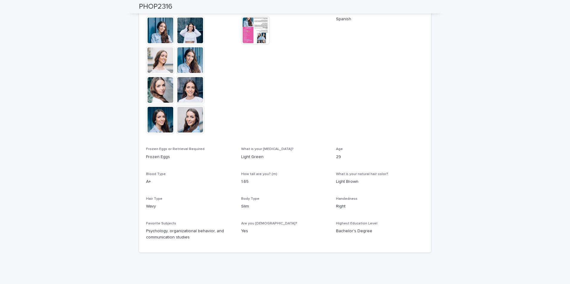
scroll to position [119, 0]
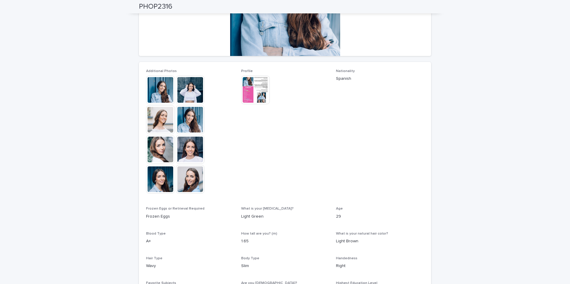
click at [195, 183] on img at bounding box center [190, 179] width 29 height 29
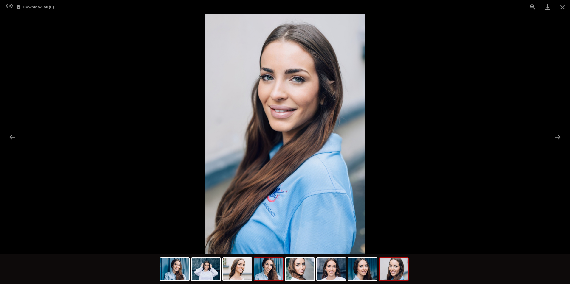
click at [273, 272] on img at bounding box center [268, 269] width 29 height 23
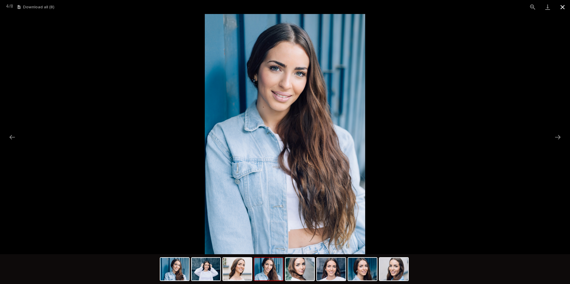
click at [562, 9] on button "Close gallery" at bounding box center [562, 7] width 15 height 14
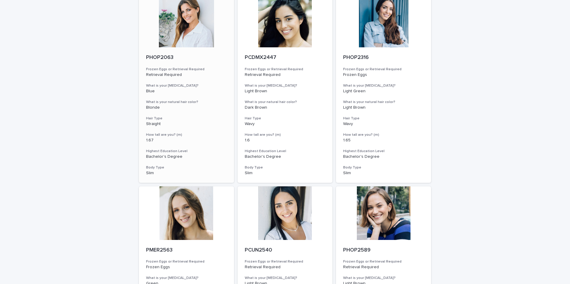
scroll to position [89, 0]
